Goal: Task Accomplishment & Management: Complete application form

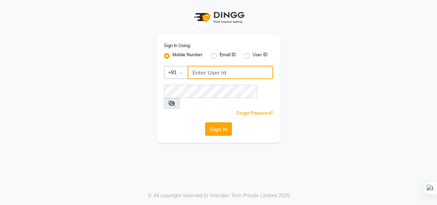
type input "6309731010"
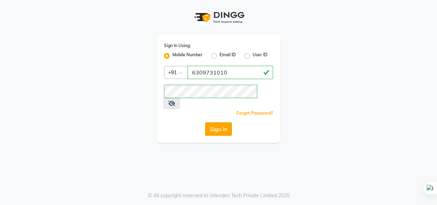
click at [226, 123] on button "Sign In" at bounding box center [218, 129] width 27 height 13
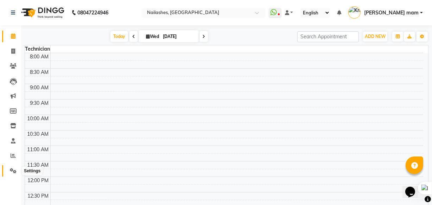
click at [10, 170] on icon at bounding box center [13, 170] width 7 height 5
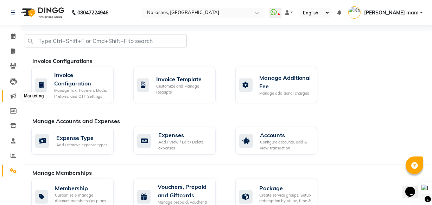
click at [12, 96] on icon at bounding box center [13, 95] width 5 height 5
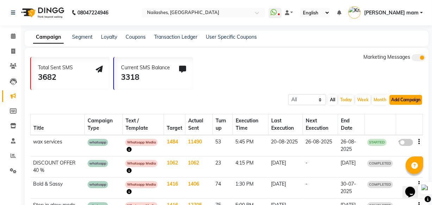
click at [391, 102] on button "Add Campaign" at bounding box center [406, 100] width 33 height 10
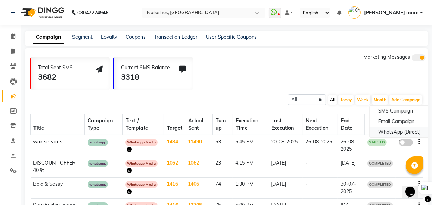
click at [386, 131] on div "WhatsApp (Direct)" at bounding box center [400, 132] width 60 height 11
select select "2"
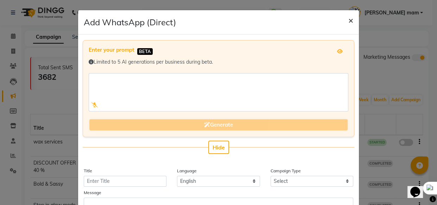
click at [349, 20] on span "×" at bounding box center [351, 20] width 5 height 11
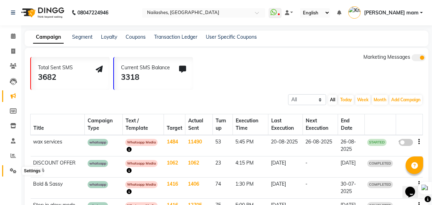
click at [14, 172] on icon at bounding box center [13, 170] width 7 height 5
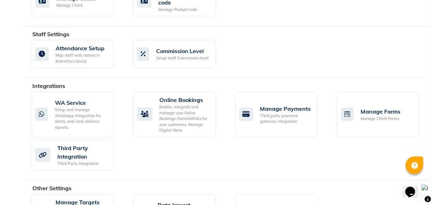
scroll to position [416, 0]
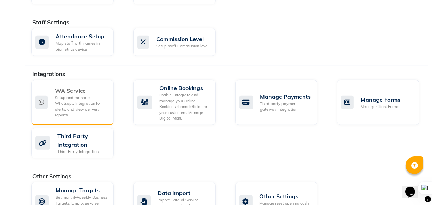
click at [81, 87] on div "WA Service" at bounding box center [81, 91] width 53 height 8
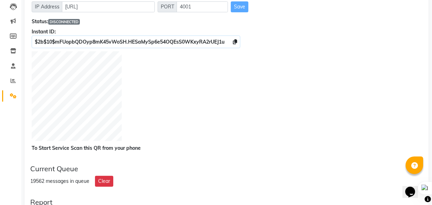
scroll to position [64, 0]
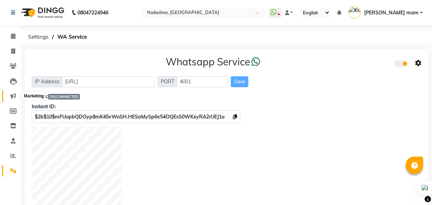
click at [16, 94] on span at bounding box center [13, 96] width 12 height 8
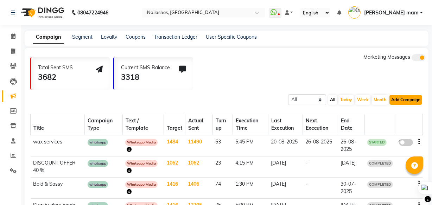
click at [405, 102] on button "Add Campaign" at bounding box center [406, 100] width 33 height 10
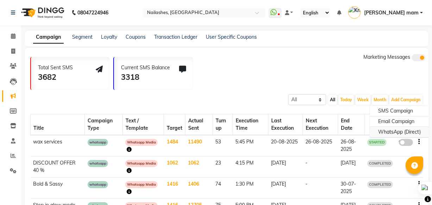
click at [383, 133] on div "WhatsApp (Direct)" at bounding box center [400, 132] width 60 height 11
select select "2"
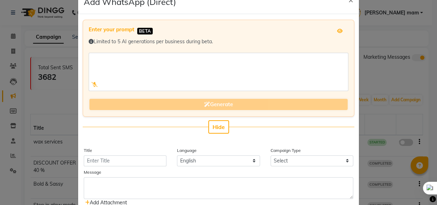
scroll to position [32, 0]
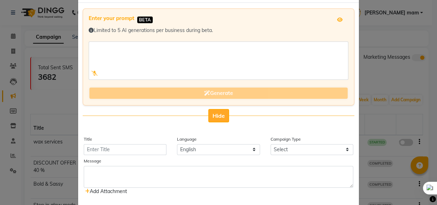
click at [213, 112] on span "Hide" at bounding box center [219, 115] width 12 height 7
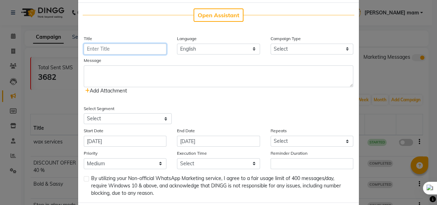
drag, startPoint x: 147, startPoint y: 48, endPoint x: 145, endPoint y: 57, distance: 9.6
click at [145, 57] on div "Open Assistant Title Language English Campaign Type Select Birthday Anniversary…" at bounding box center [218, 103] width 281 height 200
type input "f"
type input "Festive offer"
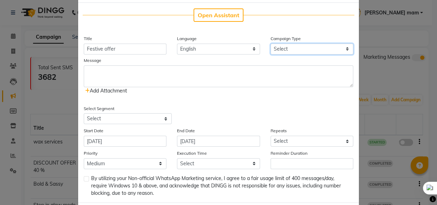
click at [300, 47] on select "Select Birthday Anniversary Promotional Service reminder" at bounding box center [312, 49] width 83 height 11
select select "3"
click at [271, 44] on select "Select Birthday Anniversary Promotional Service reminder" at bounding box center [312, 49] width 83 height 11
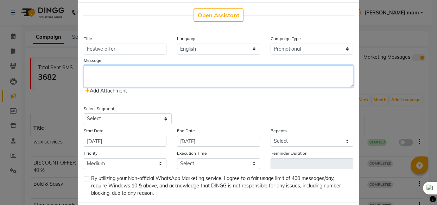
click at [160, 70] on textarea at bounding box center [219, 76] width 270 height 22
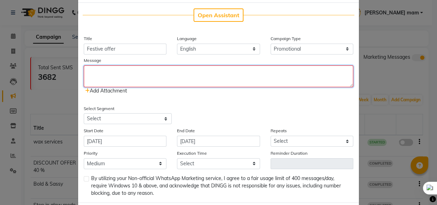
click at [132, 75] on textarea at bounding box center [219, 76] width 270 height 22
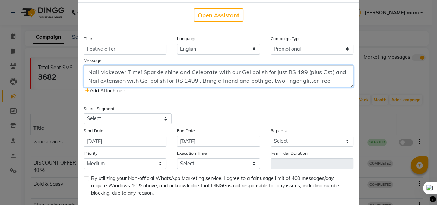
type textarea "Nail Makeover Time! Sparkle shine and Celebrate with our Gel polish for just RS…"
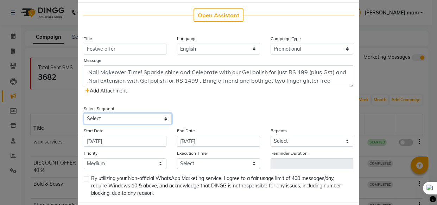
click at [104, 117] on select "Select All Customers All Male Customer All Female Customer All Customers Visite…" at bounding box center [128, 118] width 88 height 11
select select "24854"
click at [84, 113] on select "Select All Customers All Male Customer All Female Customer All Customers Visite…" at bounding box center [128, 118] width 88 height 11
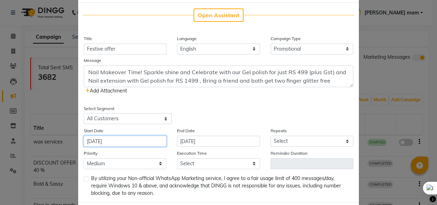
click at [131, 144] on input "03-09-2025" at bounding box center [125, 141] width 83 height 11
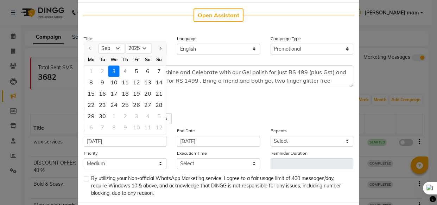
click at [110, 68] on div "3" at bounding box center [113, 71] width 11 height 11
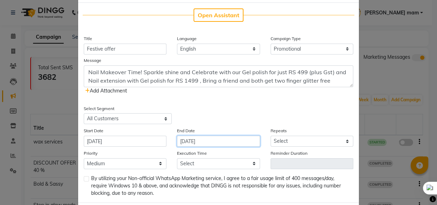
click at [187, 144] on input "03-09-2025" at bounding box center [218, 141] width 83 height 11
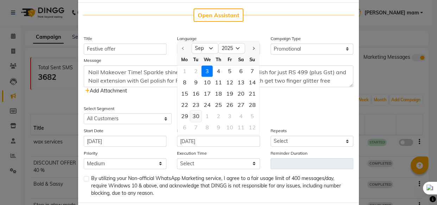
click at [198, 115] on div "30" at bounding box center [195, 116] width 11 height 11
type input "30-09-2025"
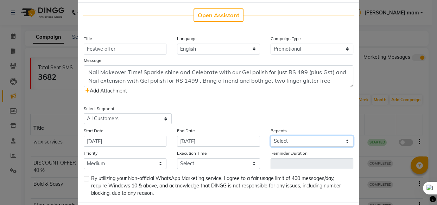
click at [335, 141] on select "Select Once Daily Alternate Day Weekly Monthly Yearly" at bounding box center [312, 141] width 83 height 11
select select "2"
click at [271, 136] on select "Select Once Daily Alternate Day Weekly Monthly Yearly" at bounding box center [312, 141] width 83 height 11
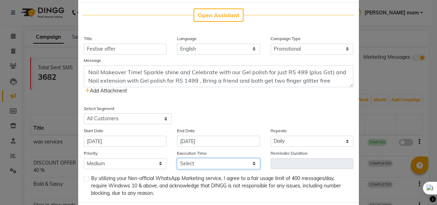
click at [229, 165] on select "Select 09:00 AM 09:30 AM 10:00 AM 10:30 AM 11:00 AM 11:30 AM 12:00 PM 12:30 PM …" at bounding box center [218, 163] width 83 height 11
select select "930"
click at [177, 159] on select "Select 09:00 AM 09:30 AM 10:00 AM 10:30 AM 11:00 AM 11:30 AM 12:00 PM 12:30 PM …" at bounding box center [218, 163] width 83 height 11
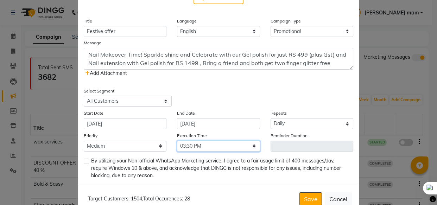
scroll to position [64, 0]
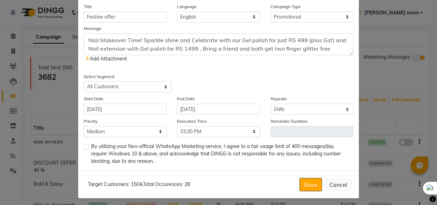
click at [81, 147] on div "Open Assistant Title Festive offer Language English Campaign Type Select Birthd…" at bounding box center [218, 71] width 281 height 200
click at [84, 150] on label at bounding box center [86, 146] width 5 height 5
click at [84, 150] on input "checkbox" at bounding box center [86, 147] width 5 height 5
checkbox input "true"
click at [311, 186] on button "Save" at bounding box center [311, 184] width 23 height 13
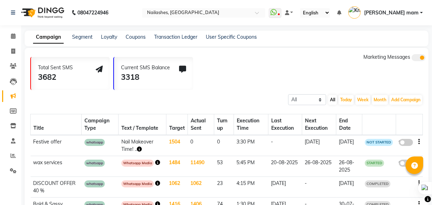
click at [420, 142] on icon "button" at bounding box center [419, 142] width 1 height 0
click at [394, 139] on div "Edit" at bounding box center [401, 137] width 22 height 9
select select "3"
select select "24854"
select select "2"
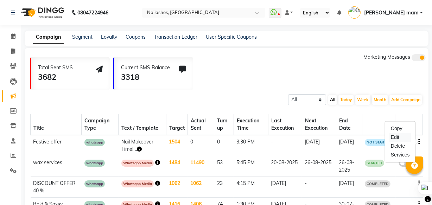
select select "2"
select select "930"
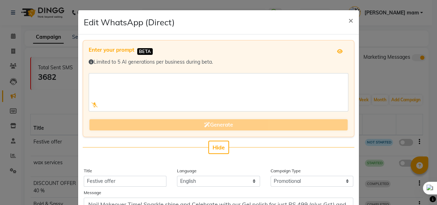
scroll to position [0, 0]
click at [216, 147] on span "Hide" at bounding box center [219, 147] width 12 height 7
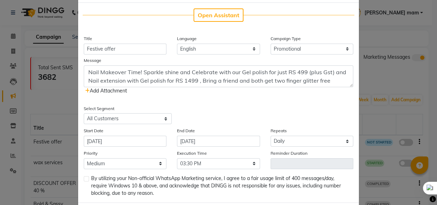
scroll to position [64, 0]
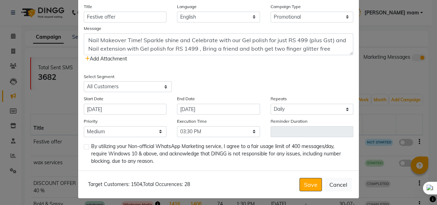
click at [94, 56] on span "Add Attachment" at bounding box center [106, 59] width 42 height 6
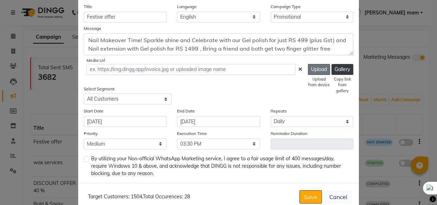
click at [310, 70] on button "Upload" at bounding box center [319, 69] width 22 height 11
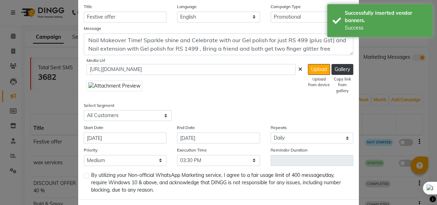
click at [96, 84] on img at bounding box center [115, 86] width 56 height 11
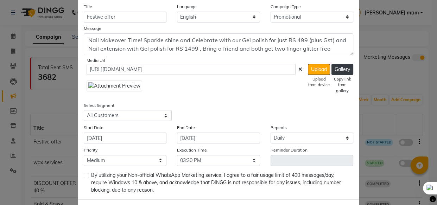
click at [100, 83] on img at bounding box center [115, 86] width 56 height 11
click at [338, 67] on button "Gallery" at bounding box center [343, 69] width 22 height 11
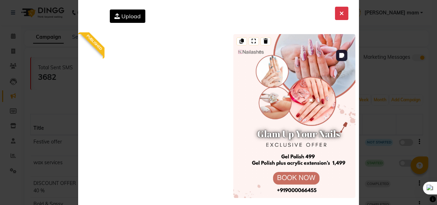
scroll to position [32, 0]
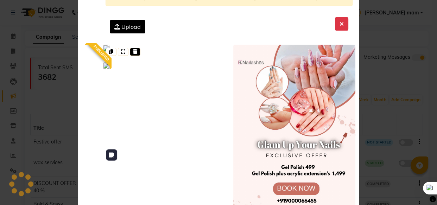
click at [133, 51] on icon at bounding box center [135, 51] width 4 height 5
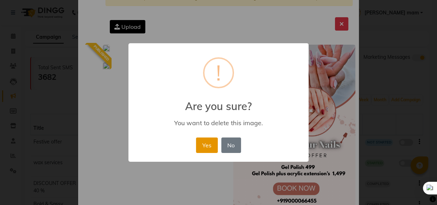
click at [201, 142] on button "Yes" at bounding box center [206, 145] width 21 height 15
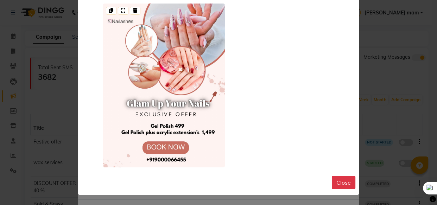
scroll to position [0, 0]
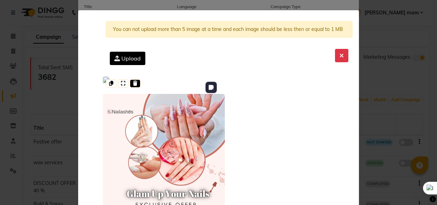
click at [134, 83] on icon at bounding box center [135, 83] width 4 height 5
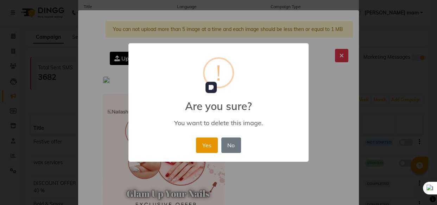
click at [205, 151] on button "Yes" at bounding box center [206, 145] width 21 height 15
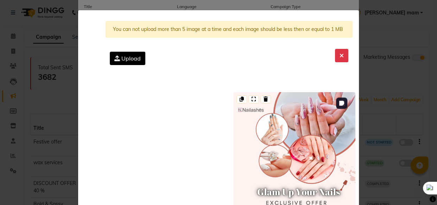
scroll to position [32, 0]
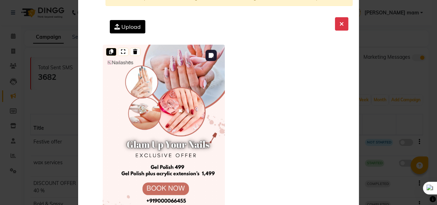
click at [109, 50] on icon at bounding box center [111, 51] width 4 height 5
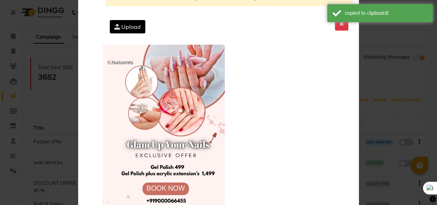
click at [117, 22] on label "Upload" at bounding box center [128, 26] width 36 height 13
click at [0, 0] on input "Upload" at bounding box center [0, 0] width 0 height 0
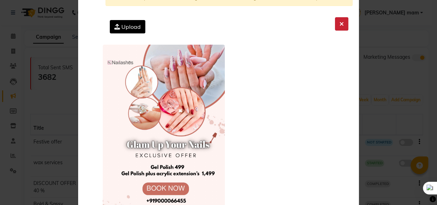
click at [340, 25] on icon at bounding box center [342, 24] width 4 height 6
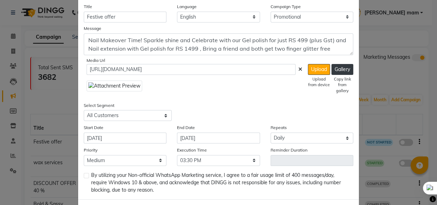
click at [110, 84] on img at bounding box center [115, 86] width 56 height 11
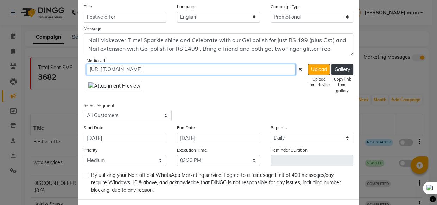
click at [194, 67] on input "https://ww4.in/qO77LQ" at bounding box center [191, 69] width 209 height 11
paste input "a?c=6OUagm"
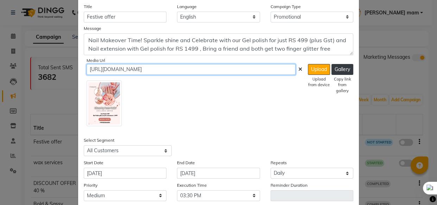
type input "https://ww4.in/a?c=6OUagm"
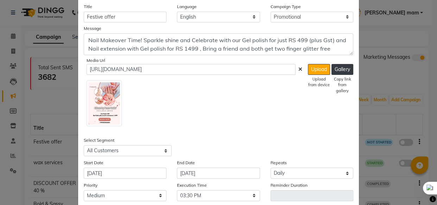
click at [234, 119] on div at bounding box center [195, 102] width 216 height 49
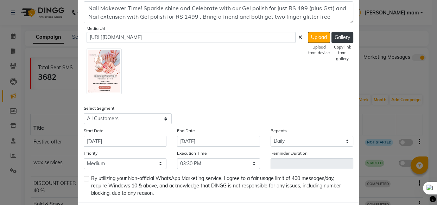
scroll to position [128, 0]
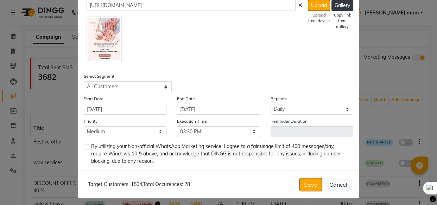
click at [84, 146] on label at bounding box center [86, 146] width 5 height 5
click at [84, 146] on input "checkbox" at bounding box center [86, 147] width 5 height 5
checkbox input "true"
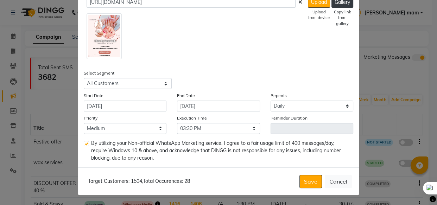
scroll to position [132, 0]
click at [302, 179] on button "Save" at bounding box center [311, 181] width 23 height 13
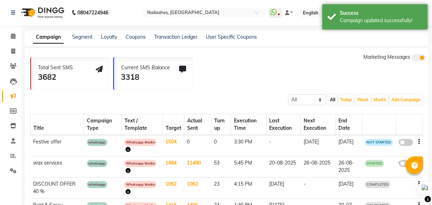
click at [402, 141] on span at bounding box center [406, 142] width 14 height 7
click at [409, 144] on input "false" at bounding box center [409, 144] width 0 height 0
select select "3"
select select "24854"
select select "2"
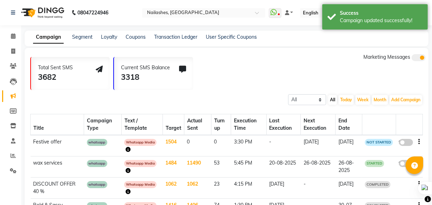
select select "2"
select select "930"
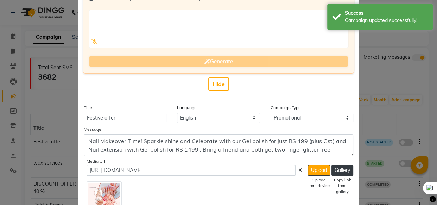
scroll to position [64, 0]
click at [222, 81] on button "Hide" at bounding box center [218, 83] width 21 height 13
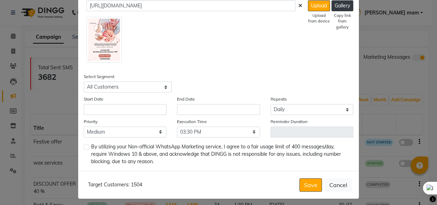
scroll to position [128, 0]
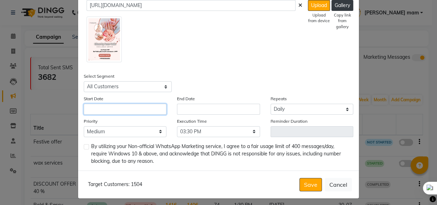
click at [84, 105] on input "text" at bounding box center [125, 109] width 83 height 11
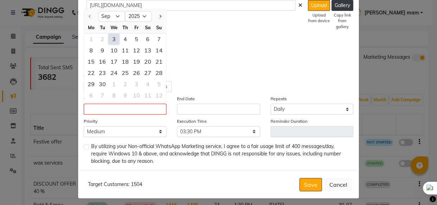
click at [111, 40] on div "3" at bounding box center [113, 38] width 11 height 11
type input "03-09-2025"
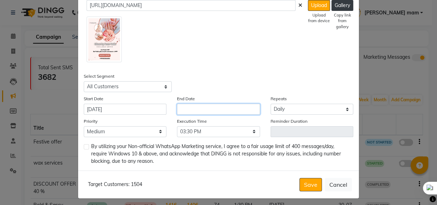
click at [187, 109] on input "text" at bounding box center [218, 109] width 83 height 11
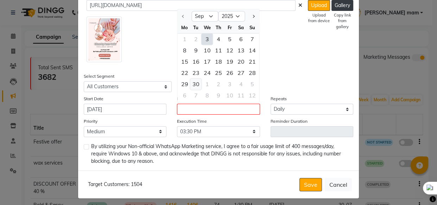
click at [194, 83] on div "30" at bounding box center [195, 84] width 11 height 11
type input "30-09-2025"
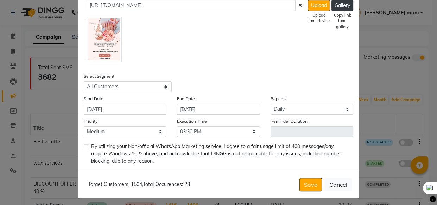
click at [84, 149] on label at bounding box center [86, 146] width 5 height 5
click at [84, 149] on input "checkbox" at bounding box center [86, 147] width 5 height 5
checkbox input "true"
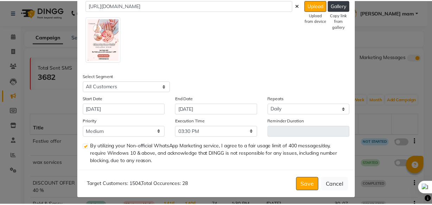
scroll to position [132, 0]
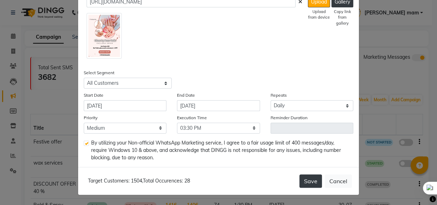
click at [306, 179] on button "Save" at bounding box center [311, 181] width 23 height 13
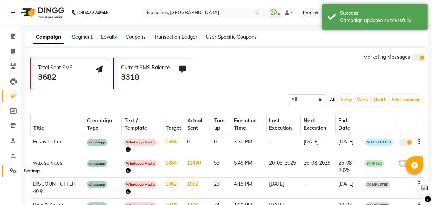
click at [8, 169] on span at bounding box center [13, 171] width 12 height 8
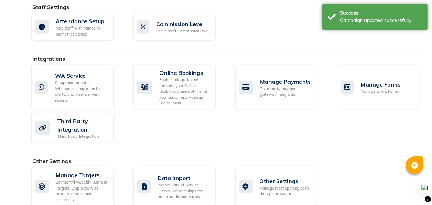
scroll to position [435, 0]
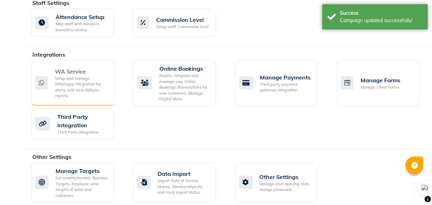
click at [69, 67] on div "WA Service" at bounding box center [81, 71] width 53 height 8
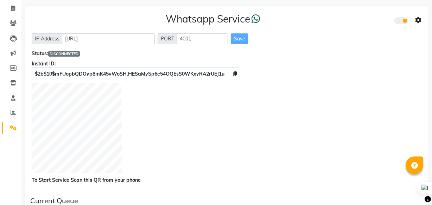
scroll to position [32, 0]
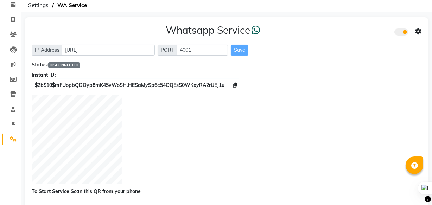
click at [418, 30] on icon at bounding box center [418, 32] width 6 height 6
click at [360, 46] on div "Turn on Whatsapp for all customers" at bounding box center [367, 46] width 81 height 9
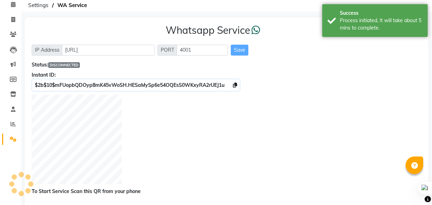
click at [392, 47] on div "IP Address http://localhost PORT 4001 Save" at bounding box center [227, 50] width 390 height 11
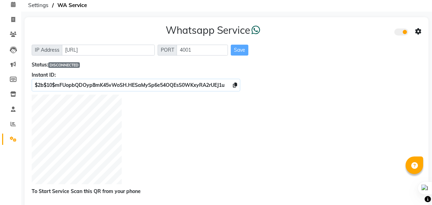
click at [419, 29] on icon at bounding box center [418, 32] width 6 height 6
click at [379, 25] on div "Whatsapp Settings" at bounding box center [367, 24] width 81 height 9
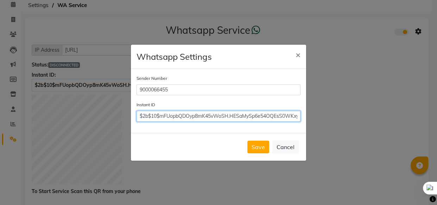
click at [201, 117] on input "$2b$10$mFUopbQDOyp8mK45vWoSH.HESaMySp6e54OQEsS0WKxyRA2rUEJ1u" at bounding box center [219, 116] width 164 height 11
click at [201, 116] on input "$2b$10$mFUopbQDOyp8mK45vWoSH.HESaMySp6e54OQEsS0WKxyRA2rUEJ1u" at bounding box center [219, 116] width 164 height 11
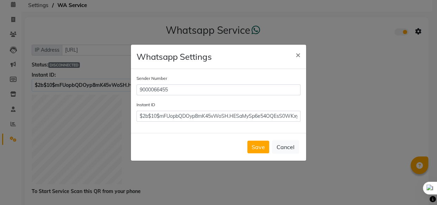
click at [256, 140] on div "Save Cancel" at bounding box center [218, 147] width 175 height 28
click at [258, 149] on button "Save" at bounding box center [259, 147] width 22 height 13
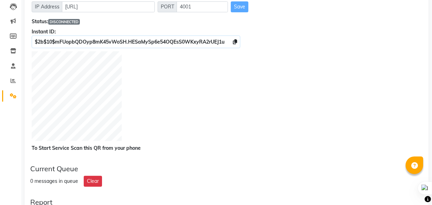
scroll to position [64, 0]
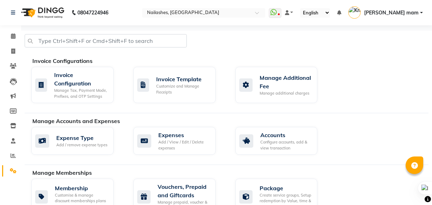
scroll to position [435, 0]
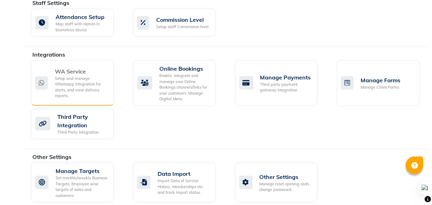
click at [80, 80] on div "Setup and manage Whatsapp Integration for alerts, and view delivery reports." at bounding box center [81, 87] width 53 height 23
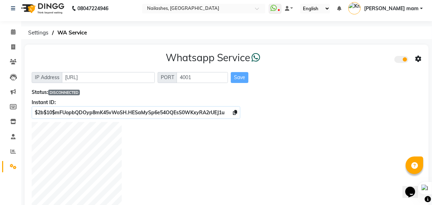
scroll to position [32, 0]
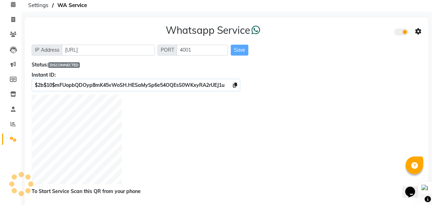
click at [288, 164] on div at bounding box center [227, 141] width 390 height 92
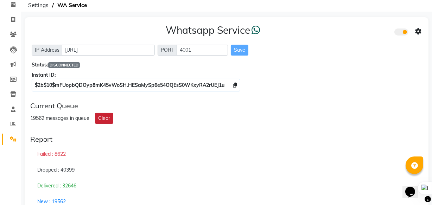
click at [100, 118] on button "Clear" at bounding box center [104, 118] width 18 height 11
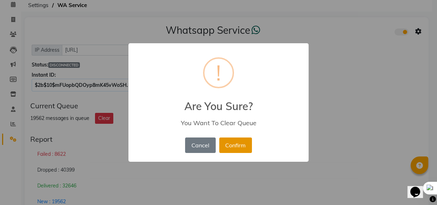
click at [235, 144] on button "Confirm" at bounding box center [235, 145] width 33 height 15
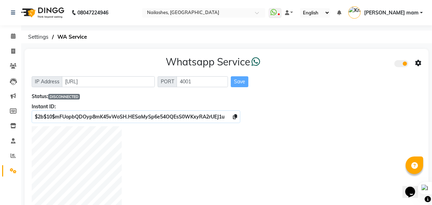
click at [241, 82] on div "Save" at bounding box center [240, 81] width 18 height 11
click at [46, 62] on div "Whatsapp Service" at bounding box center [227, 63] width 390 height 15
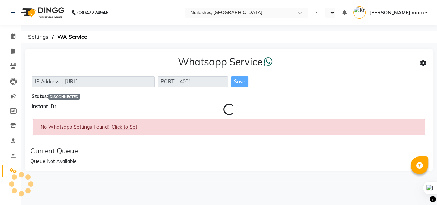
select select "en"
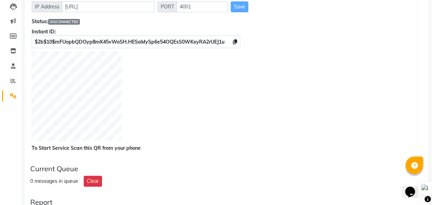
scroll to position [64, 0]
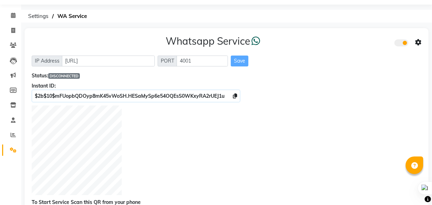
scroll to position [32, 0]
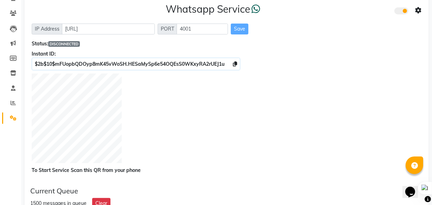
scroll to position [64, 0]
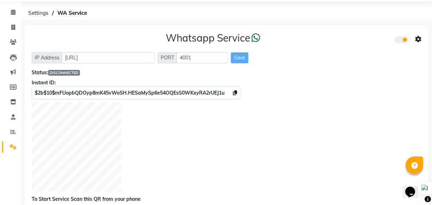
scroll to position [25, 0]
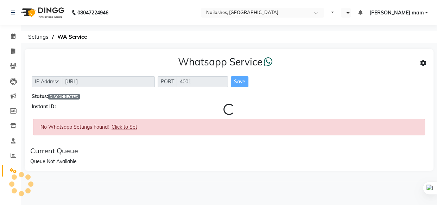
select select "en"
